Goal: Task Accomplishment & Management: Use online tool/utility

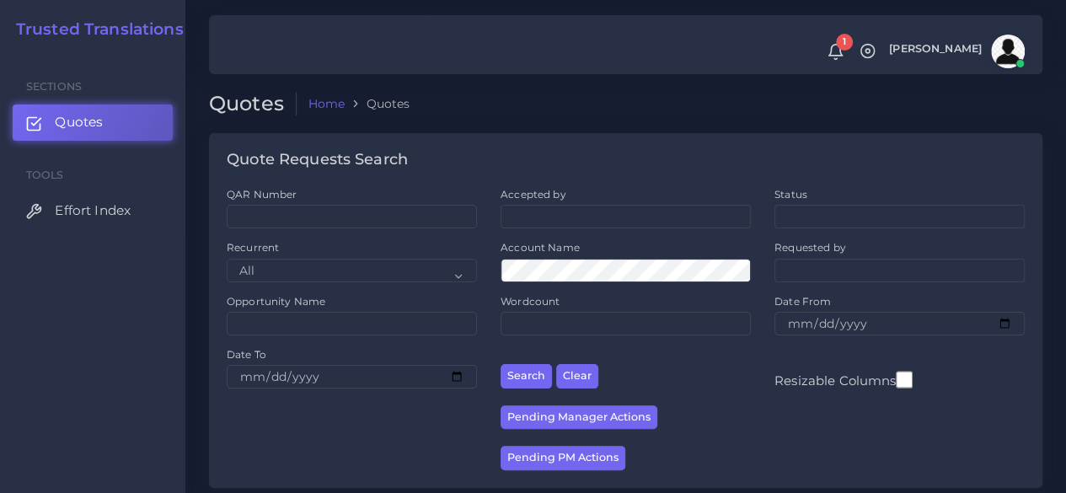
scroll to position [337, 0]
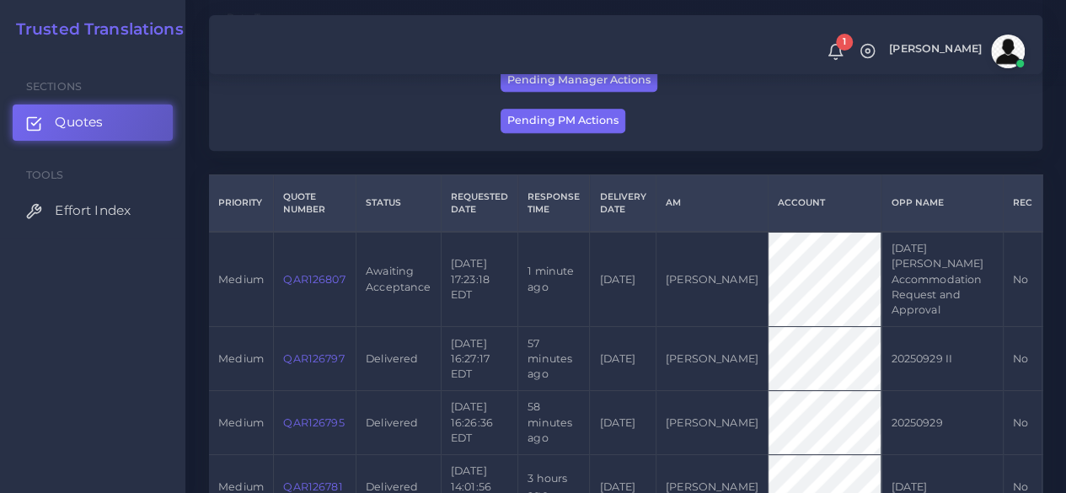
click at [330, 281] on link "QAR126807" at bounding box center [314, 279] width 62 height 13
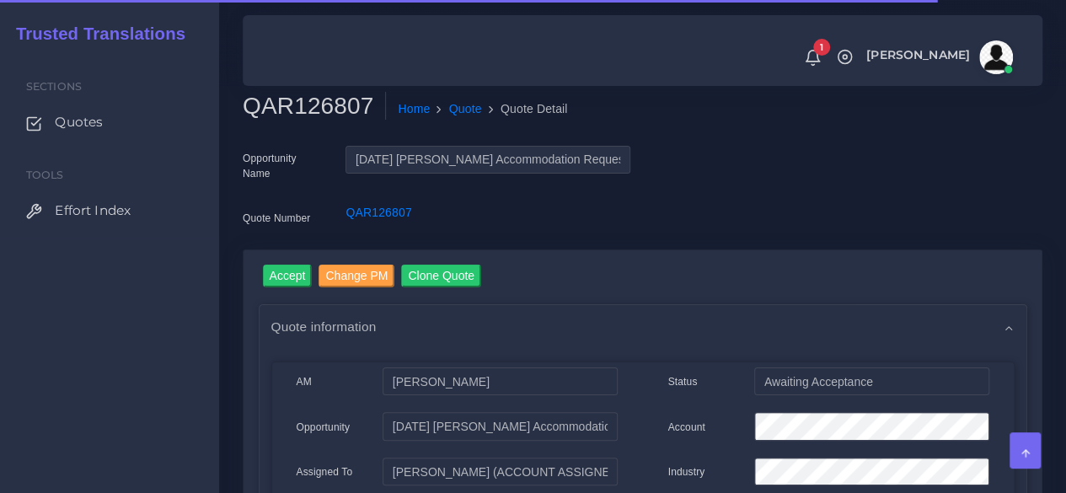
click at [281, 105] on h2 "QAR126807" at bounding box center [314, 106] width 143 height 29
copy h2 "QAR126807"
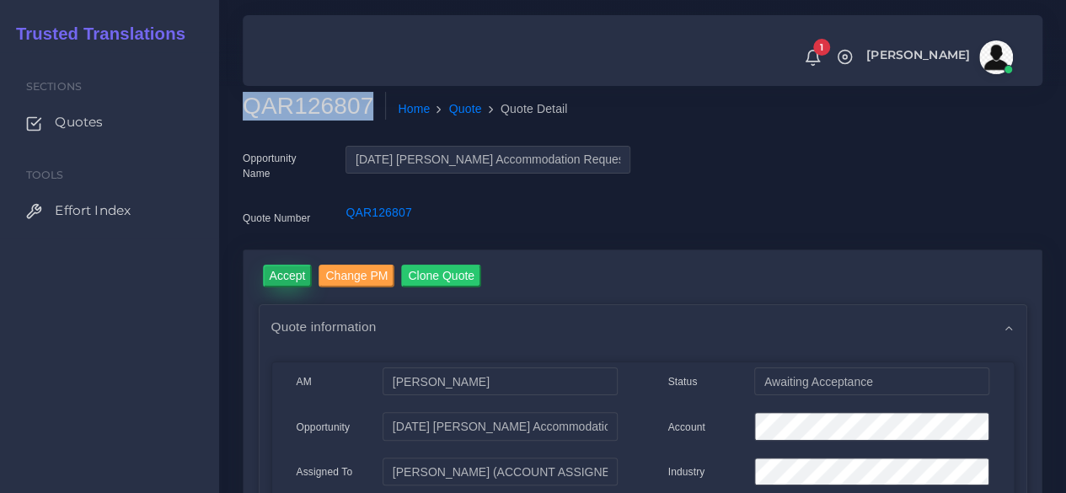
click at [308, 276] on input "Accept" at bounding box center [288, 276] width 50 height 23
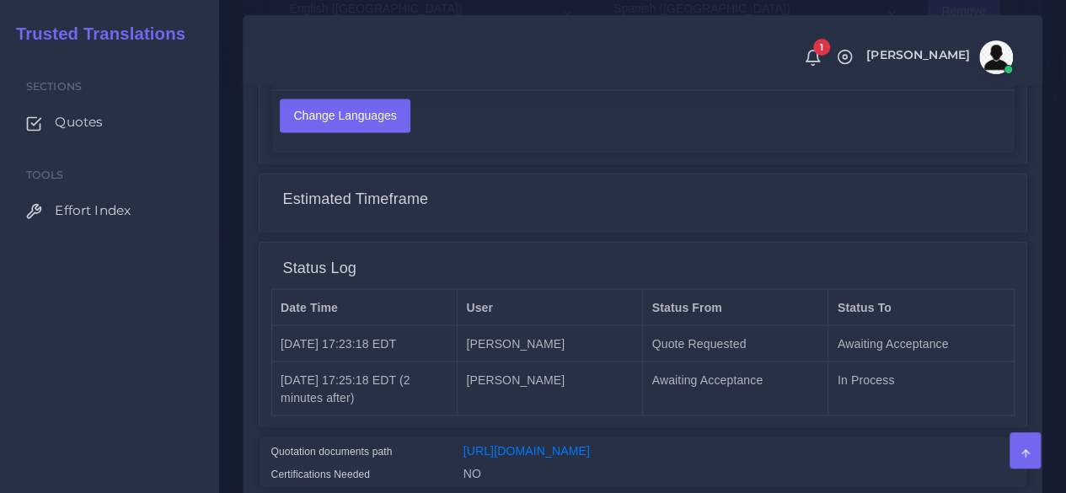
scroll to position [1436, 0]
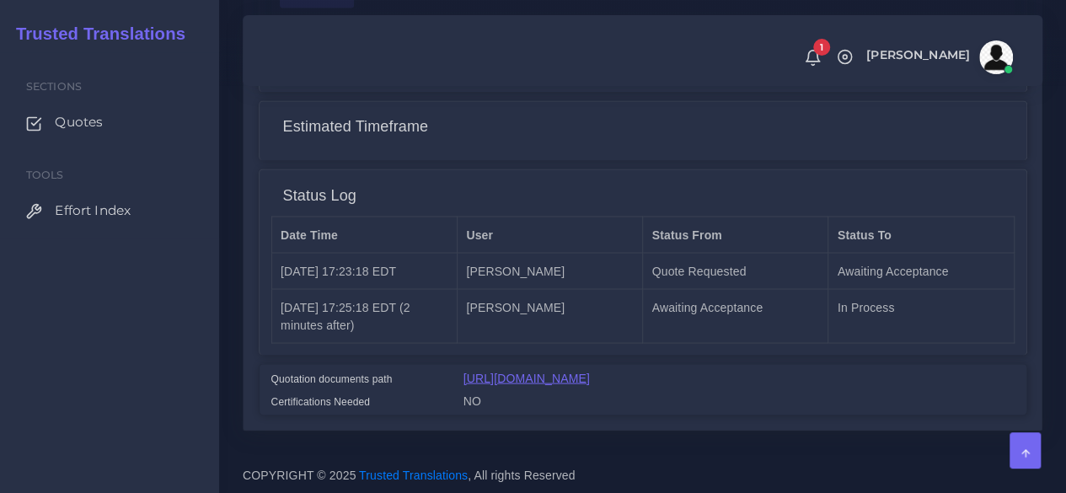
click at [501, 376] on link "[URL][DOMAIN_NAME]" at bounding box center [527, 377] width 126 height 13
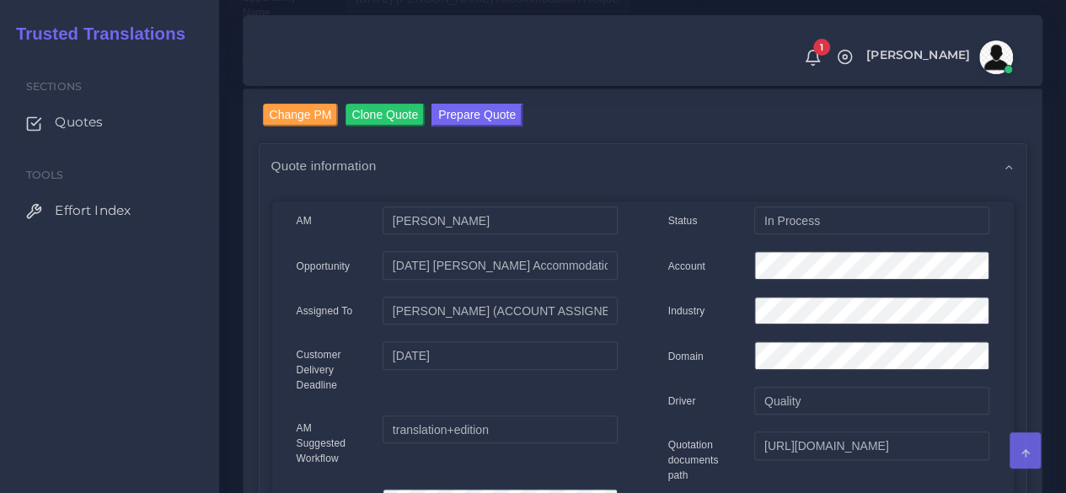
scroll to position [3, 0]
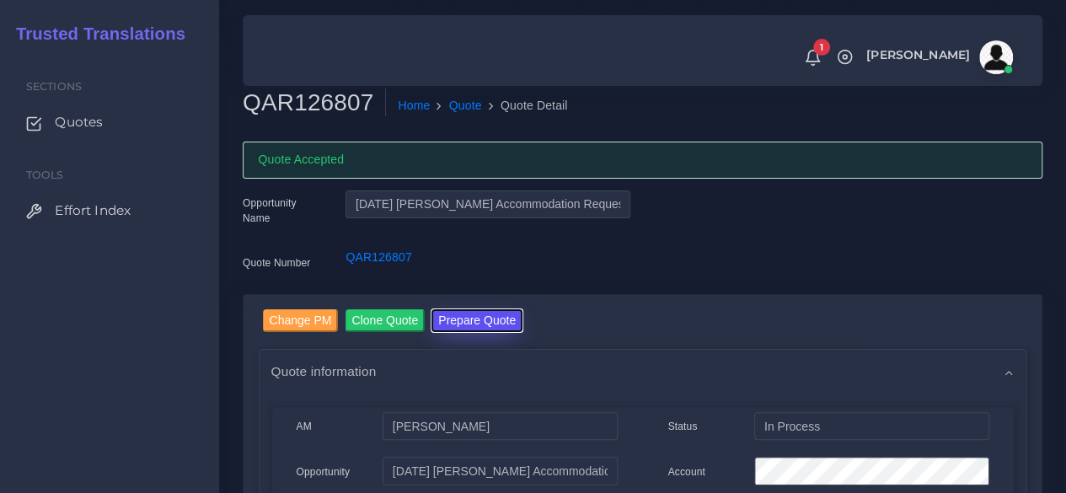
click at [469, 319] on button "Prepare Quote" at bounding box center [477, 320] width 91 height 23
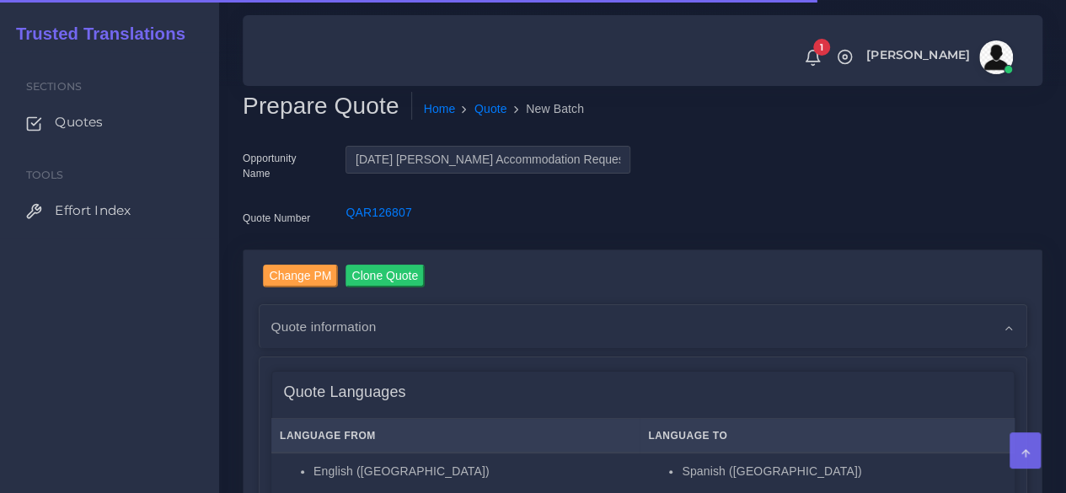
scroll to position [421, 0]
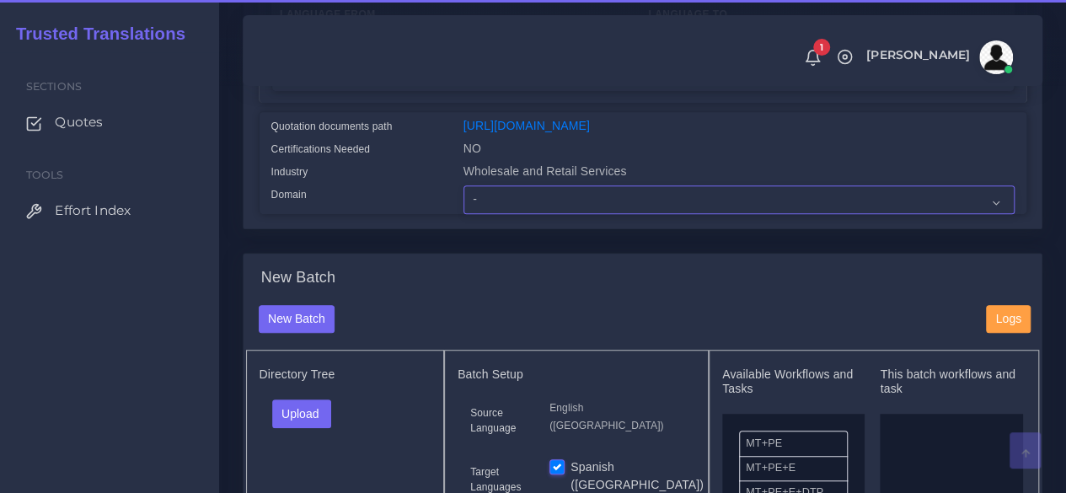
click at [473, 214] on select "- Advertising and Media Agriculture, Forestry and Fishing Architecture, Buildin…" at bounding box center [739, 199] width 551 height 29
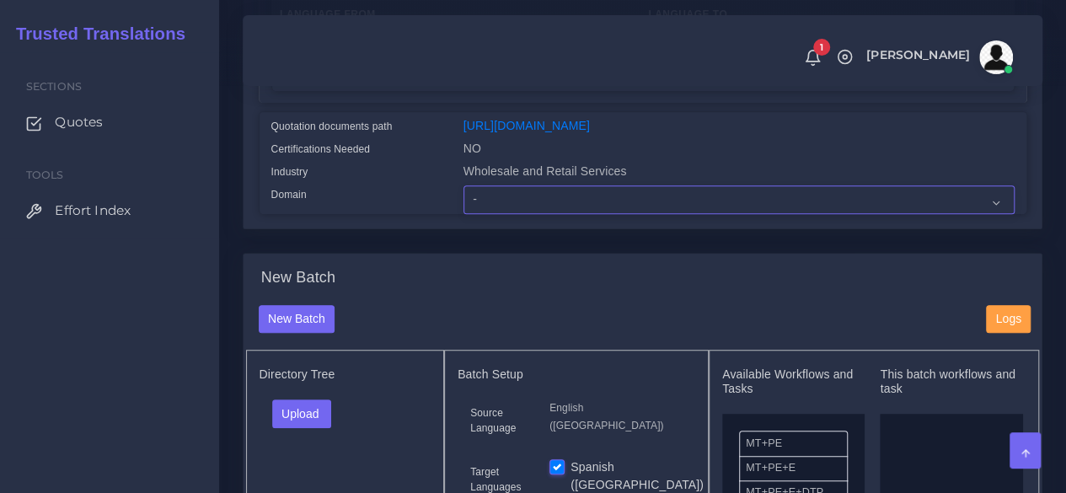
select select "Human Resources - HR"
click at [464, 214] on select "- Advertising and Media Agriculture, Forestry and Fishing Architecture, Buildin…" at bounding box center [739, 199] width 551 height 29
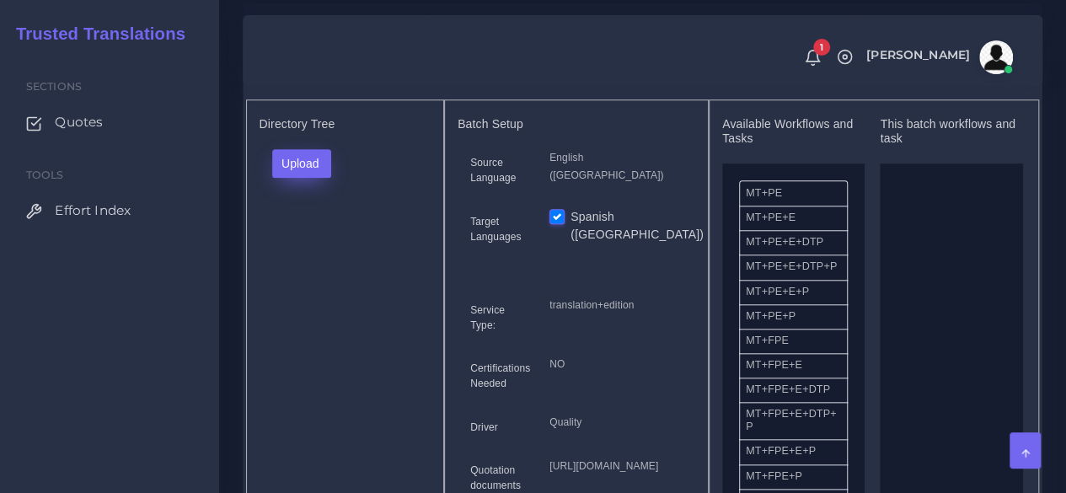
scroll to position [674, 0]
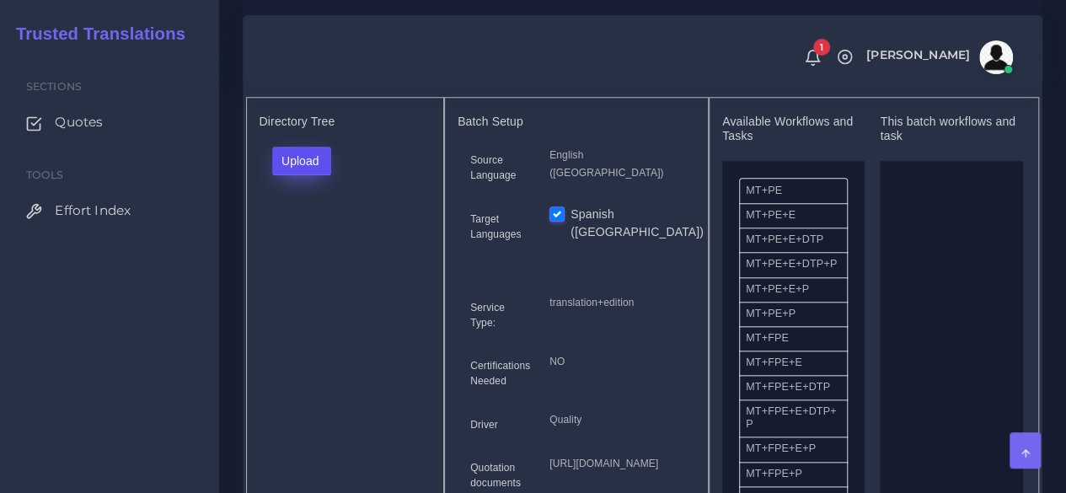
click at [305, 175] on button "Upload" at bounding box center [302, 161] width 60 height 29
click at [314, 235] on label "Files" at bounding box center [331, 224] width 116 height 21
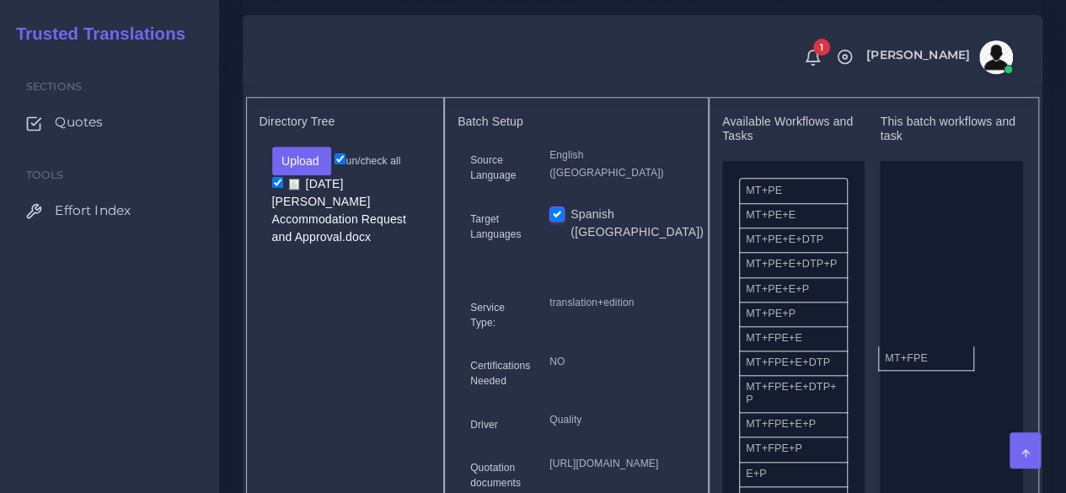
drag, startPoint x: 785, startPoint y: 375, endPoint x: 956, endPoint y: 372, distance: 170.3
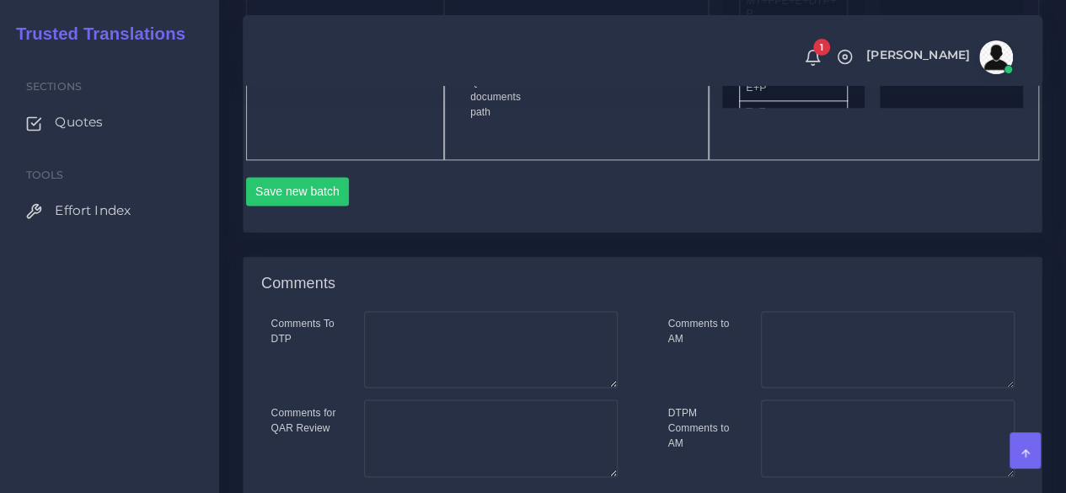
scroll to position [1096, 0]
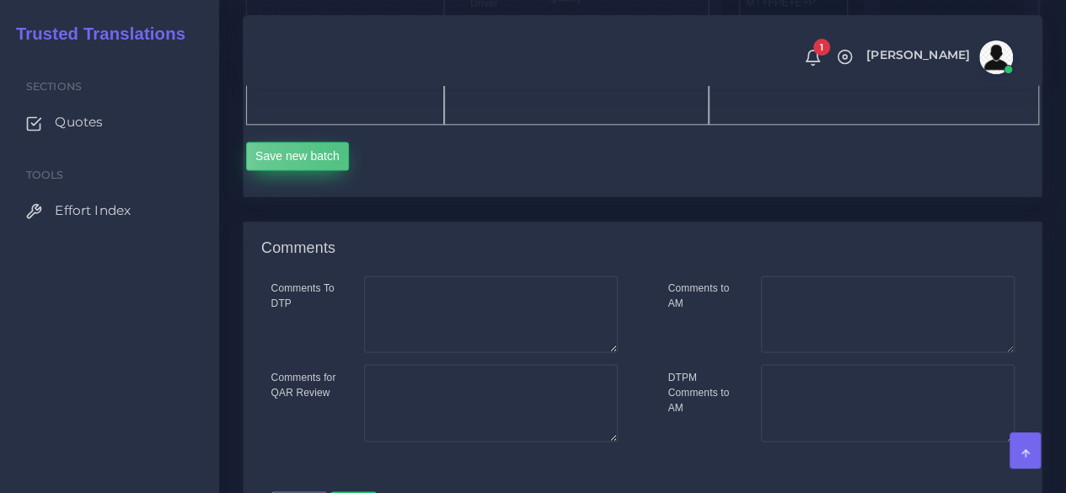
click at [340, 170] on button "Save new batch" at bounding box center [298, 156] width 104 height 29
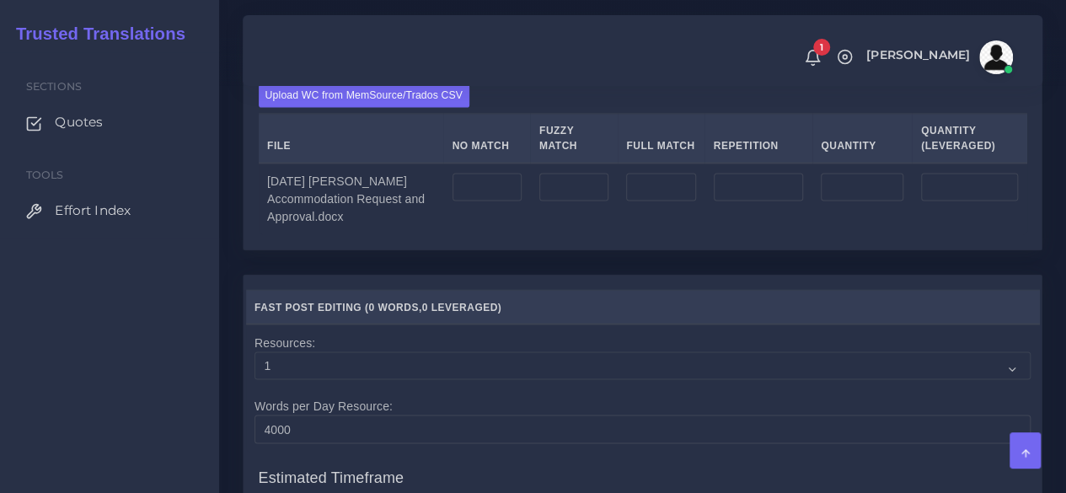
scroll to position [1348, 0]
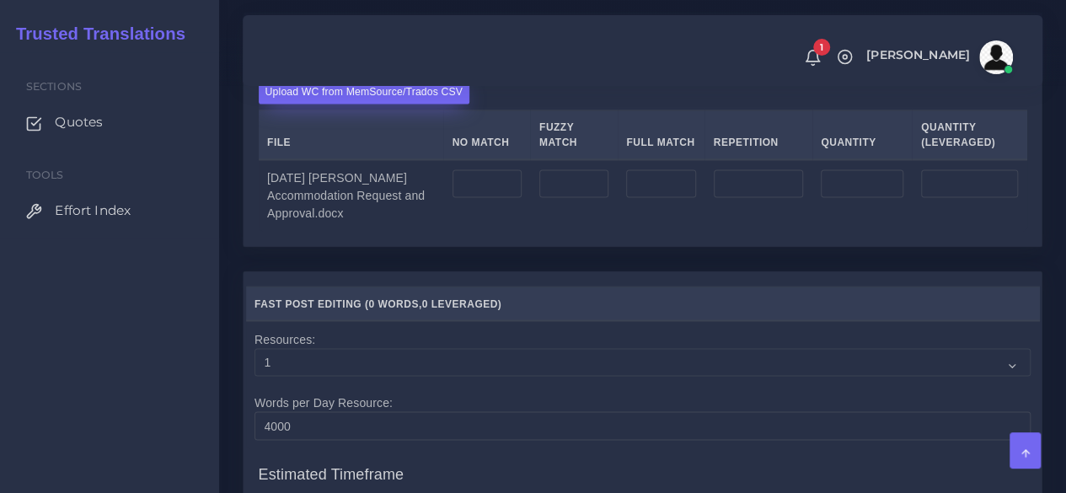
click at [353, 104] on label "Upload WC from MemSource/Trados CSV" at bounding box center [365, 92] width 212 height 23
click at [0, 0] on input "Upload WC from MemSource/Trados CSV" at bounding box center [0, 0] width 0 height 0
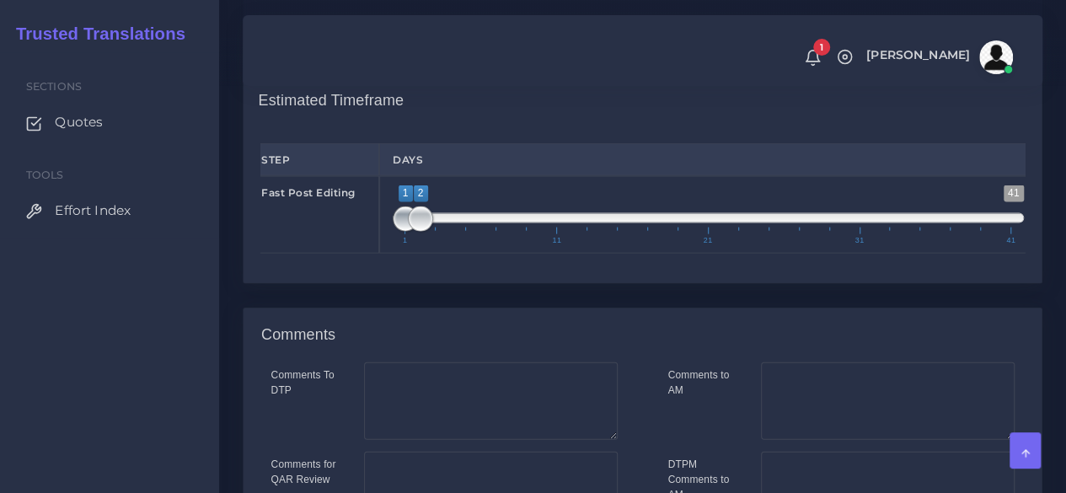
type input "1;1"
drag, startPoint x: 412, startPoint y: 335, endPoint x: 391, endPoint y: 335, distance: 21.1
click at [393, 232] on span at bounding box center [405, 218] width 25 height 25
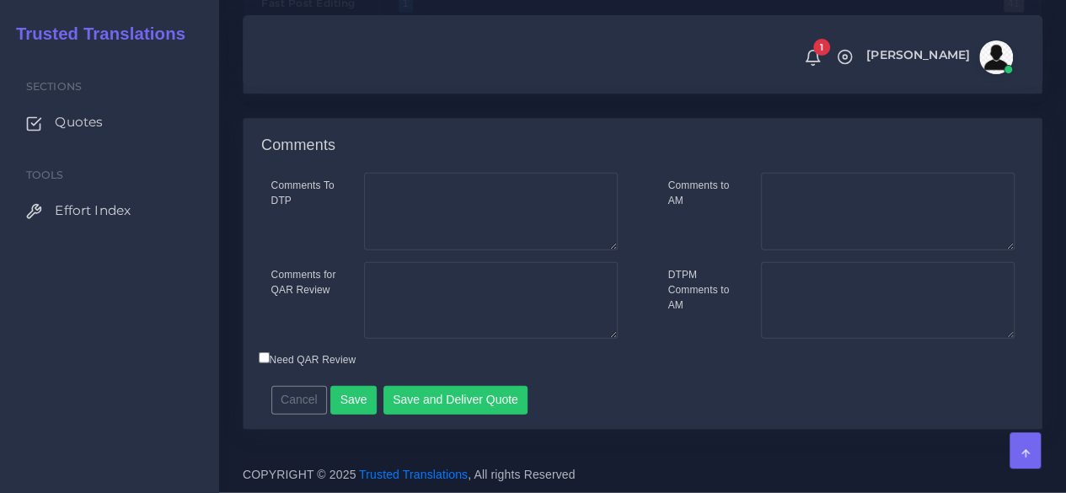
scroll to position [2072, 0]
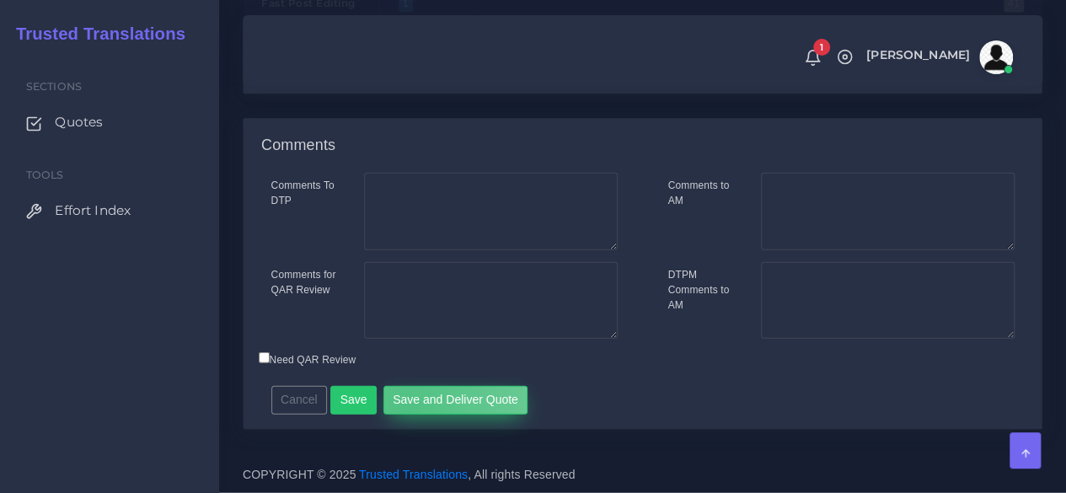
click at [397, 411] on button "Save and Deliver Quote" at bounding box center [455, 400] width 145 height 29
